Goal: Browse casually: Explore the website without a specific task or goal

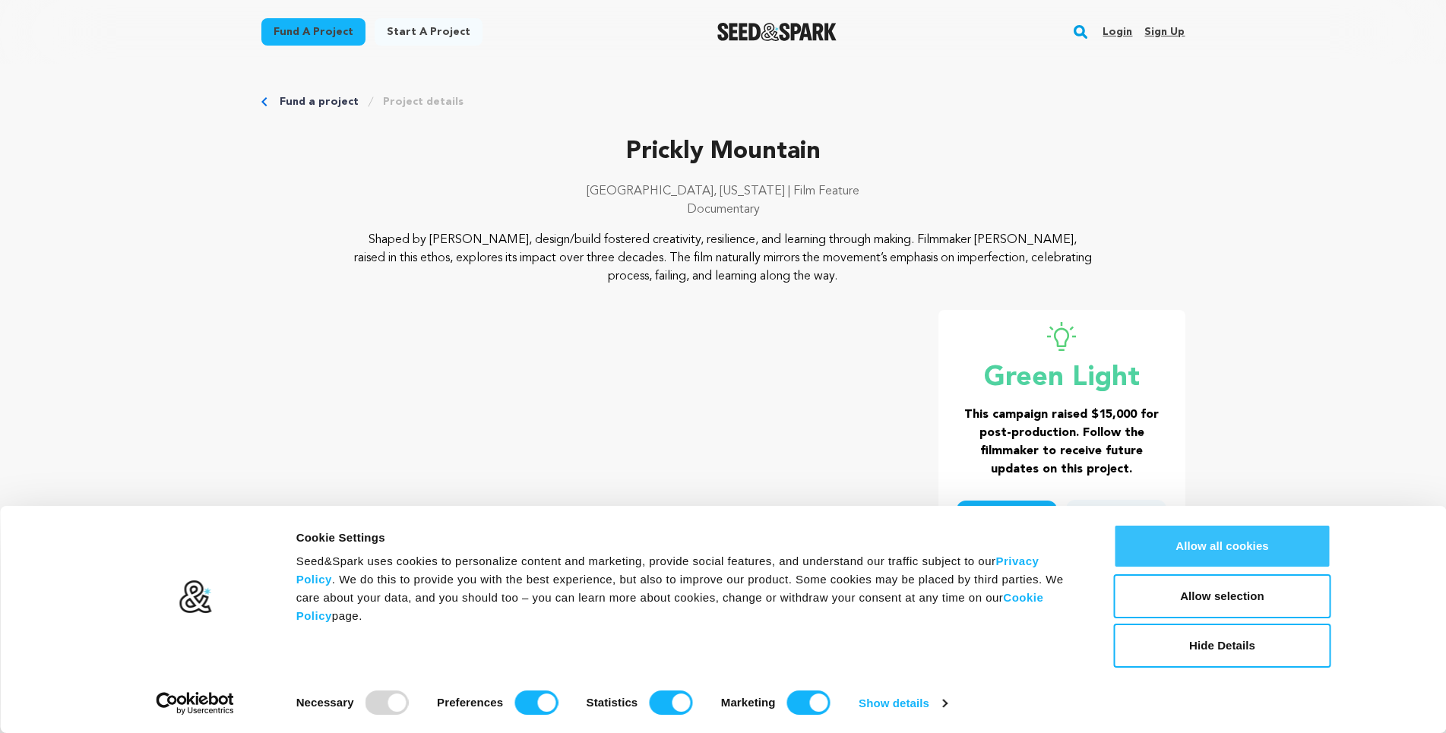
click at [1238, 552] on button "Allow all cookies" at bounding box center [1222, 546] width 217 height 44
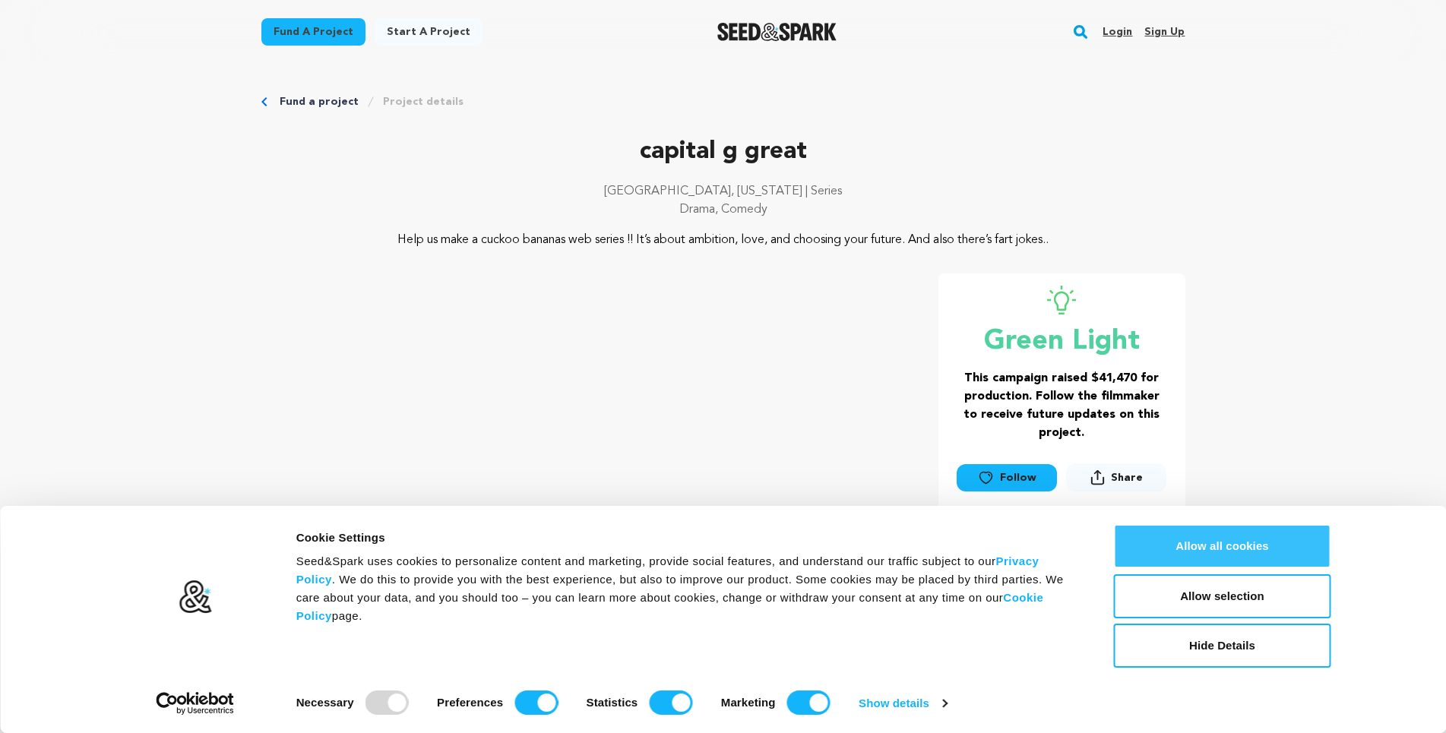
click at [1207, 541] on button "Allow all cookies" at bounding box center [1222, 546] width 217 height 44
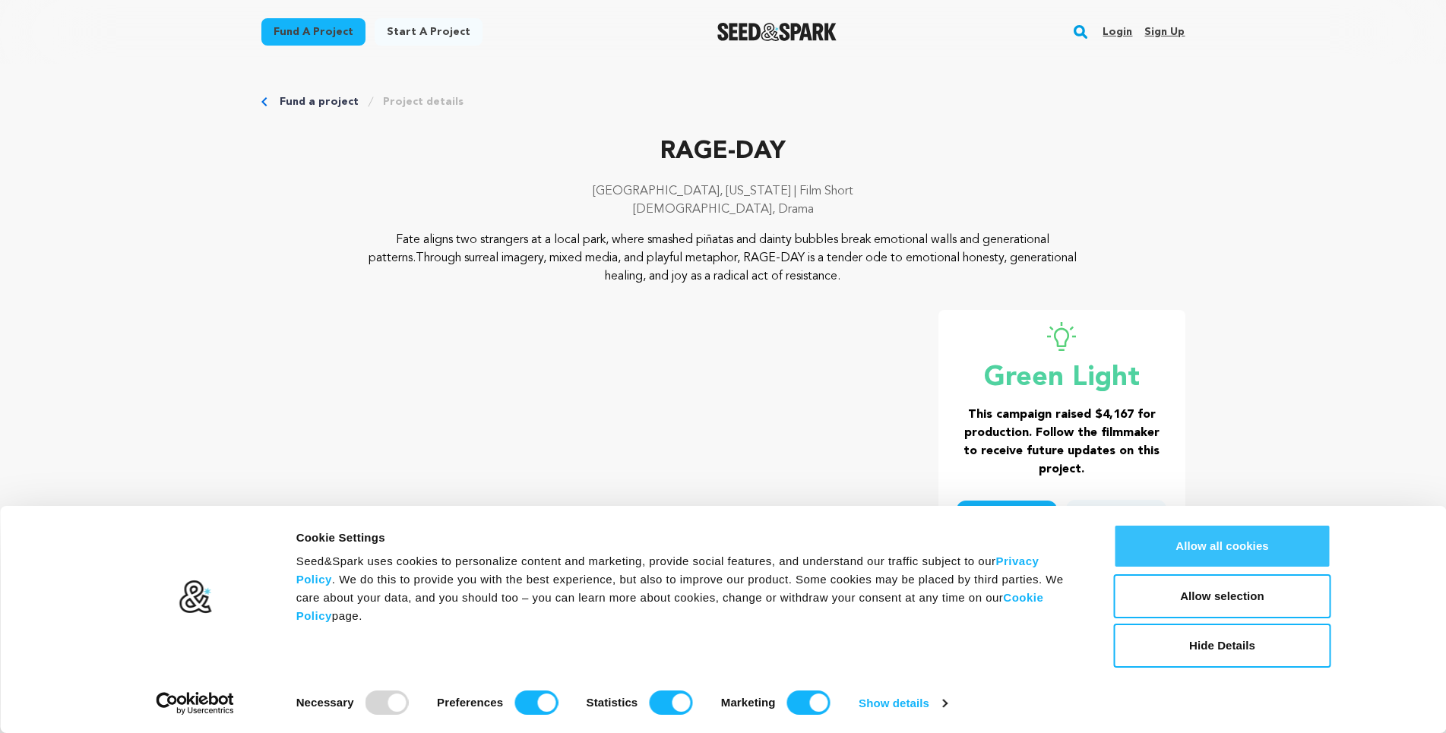
click at [1227, 556] on button "Allow all cookies" at bounding box center [1222, 546] width 217 height 44
